Goal: Transaction & Acquisition: Book appointment/travel/reservation

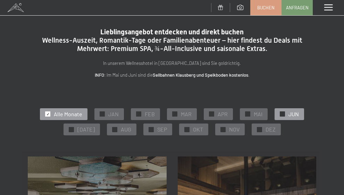
click at [287, 116] on div "✓ JUN" at bounding box center [288, 114] width 29 height 12
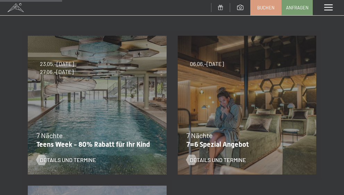
scroll to position [125, 0]
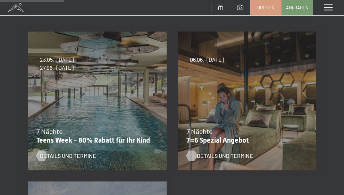
click at [211, 155] on span "Details und Termine" at bounding box center [225, 156] width 56 height 8
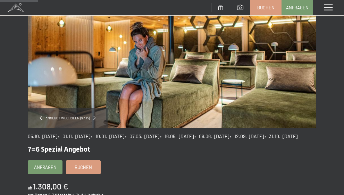
scroll to position [83, 0]
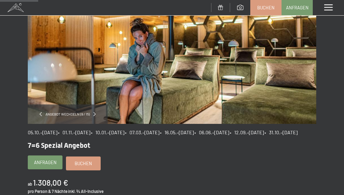
click at [41, 165] on span "Anfragen" at bounding box center [45, 162] width 23 height 6
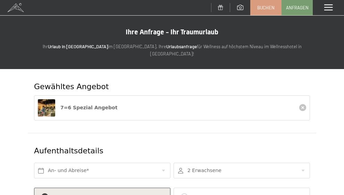
click at [326, 5] on span at bounding box center [328, 8] width 8 height 6
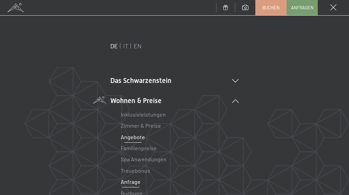
click at [135, 136] on link "Angebote" at bounding box center [133, 137] width 24 height 7
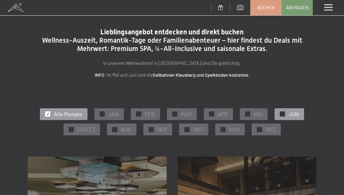
click at [289, 114] on span "JUN" at bounding box center [293, 114] width 10 height 8
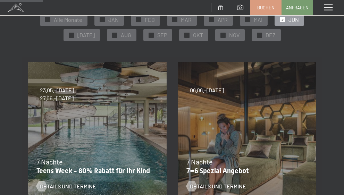
scroll to position [125, 0]
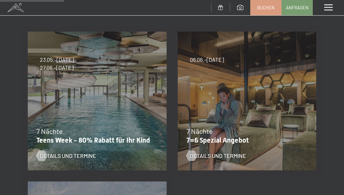
click at [218, 105] on div "05.10.–26.10.2025 01.11.–21.12.2025 10.01.–01.02.2026 07.03.–29.03.2026 16.05.–…" at bounding box center [247, 101] width 150 height 150
click at [207, 155] on span "Details und Termine" at bounding box center [225, 156] width 56 height 8
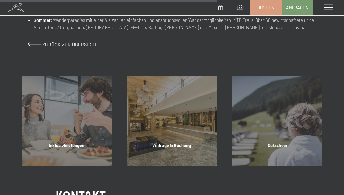
scroll to position [500, 0]
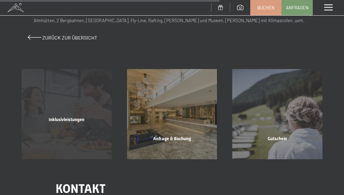
click at [68, 117] on div "Inklusivleistungen" at bounding box center [66, 129] width 105 height 24
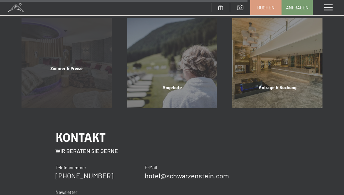
scroll to position [624, 0]
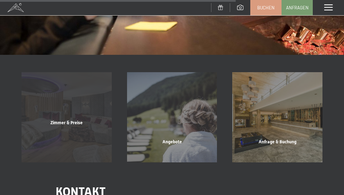
click at [72, 111] on div "Zimmer & Preise Mehr erfahren" at bounding box center [66, 117] width 105 height 90
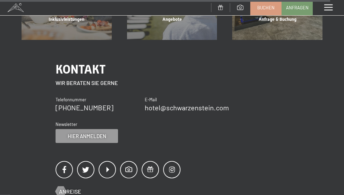
scroll to position [3164, 0]
